Goal: Navigation & Orientation: Find specific page/section

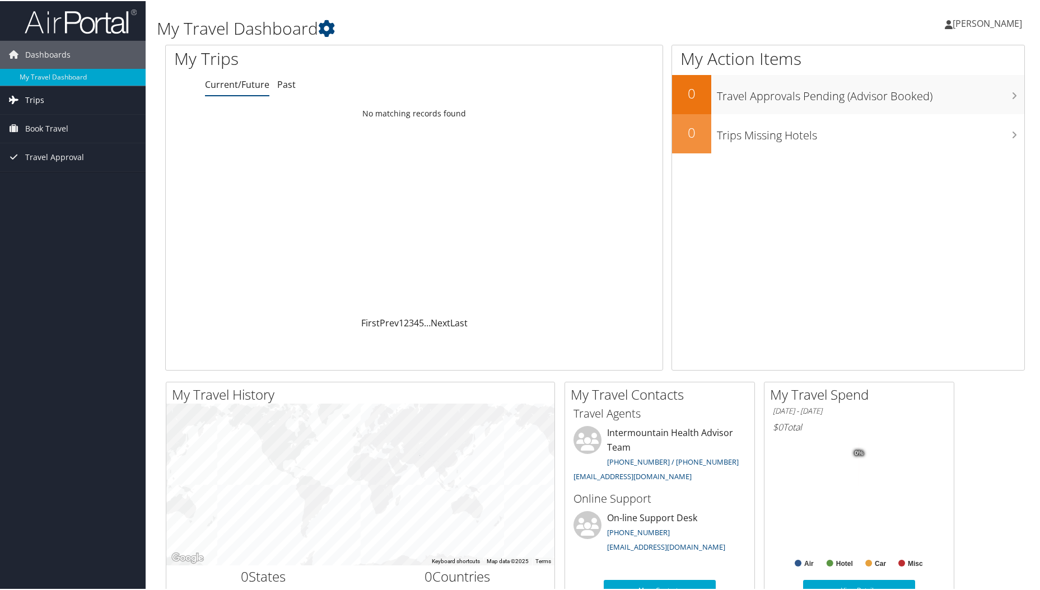
click at [22, 96] on link "Trips" at bounding box center [73, 99] width 146 height 28
click at [45, 133] on link "Past Trips" at bounding box center [73, 138] width 146 height 17
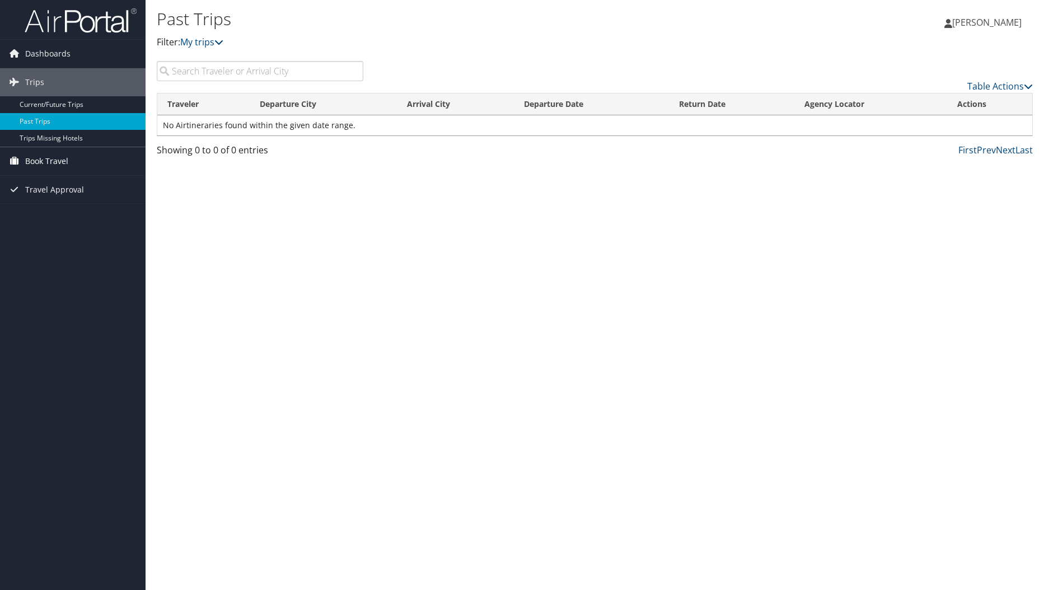
click at [50, 161] on span "Book Travel" at bounding box center [46, 161] width 43 height 28
click at [58, 214] on link "Book/Manage Online Trips" at bounding box center [73, 217] width 146 height 17
